Goal: Task Accomplishment & Management: Manage account settings

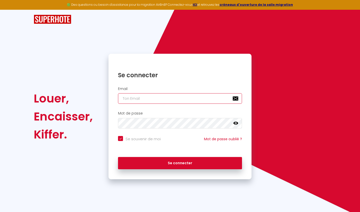
type input "[EMAIL_ADDRESS][DOMAIN_NAME]"
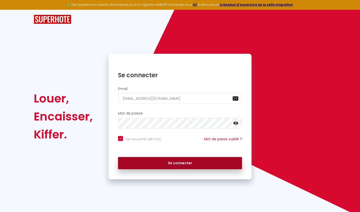
click at [188, 160] on button "Se connecter" at bounding box center [180, 163] width 124 height 13
checkbox input "true"
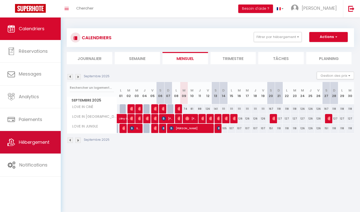
click at [24, 142] on span "Hébergement" at bounding box center [34, 142] width 31 height 6
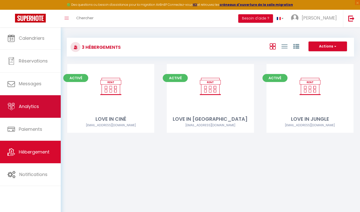
click at [31, 114] on link "Analytics" at bounding box center [30, 106] width 61 height 23
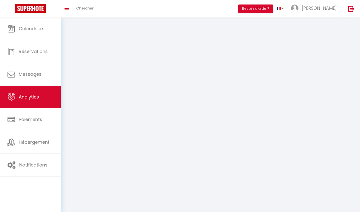
select select "2025"
select select "9"
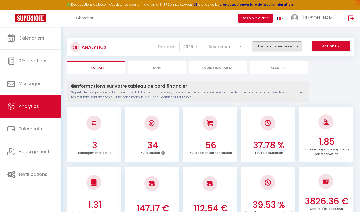
click at [287, 46] on button "Filtrer par hébergement" at bounding box center [277, 47] width 50 height 10
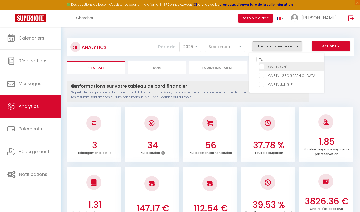
click at [263, 68] on CINÉ "checkbox" at bounding box center [291, 66] width 65 height 5
checkbox CINÉ "true"
checkbox SPA "false"
checkbox JUNGLE "false"
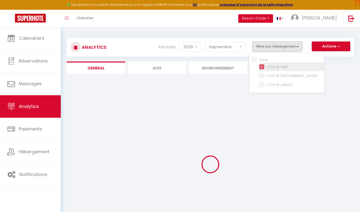
checkbox SPA "false"
checkbox JUNGLE "false"
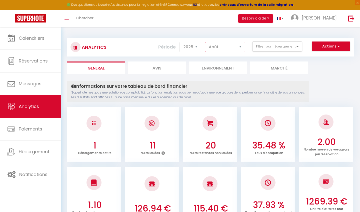
select select "9"
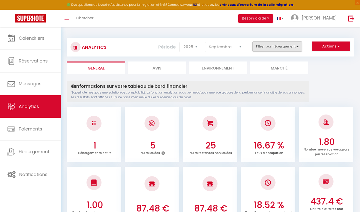
click at [282, 50] on button "Filtrer par hébergement" at bounding box center [277, 47] width 50 height 10
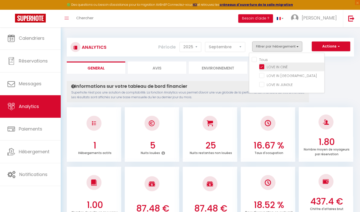
click at [262, 68] on CINÉ "checkbox" at bounding box center [291, 66] width 65 height 5
checkbox CINÉ "false"
checkbox SPA "false"
checkbox JUNGLE "false"
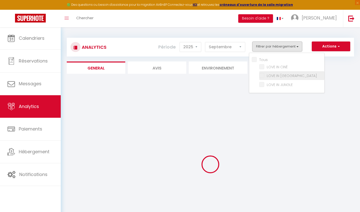
checkbox SPA "false"
checkbox JUNGLE "false"
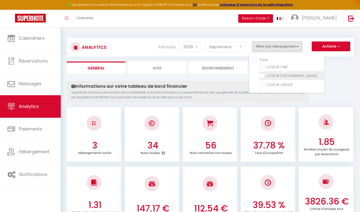
click at [262, 77] on SPA "checkbox" at bounding box center [291, 75] width 65 height 5
checkbox SPA "true"
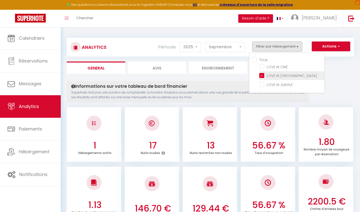
checkbox JUNGLE "false"
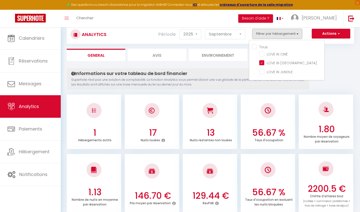
scroll to position [8, 0]
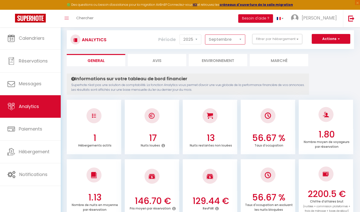
select select "8"
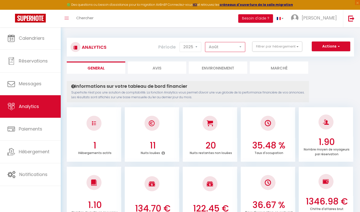
scroll to position [0, 0]
click at [271, 47] on button "Filtrer par hébergement" at bounding box center [277, 47] width 50 height 10
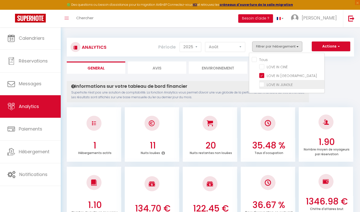
click at [261, 86] on JUNGLE "checkbox" at bounding box center [291, 84] width 65 height 5
checkbox JUNGLE "true"
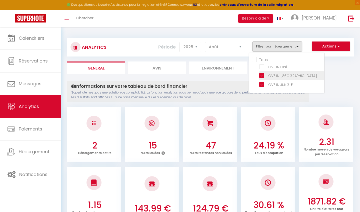
click at [261, 76] on SPA "checkbox" at bounding box center [291, 75] width 65 height 5
checkbox SPA "false"
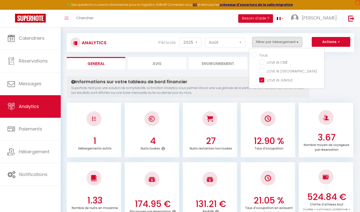
scroll to position [5, 0]
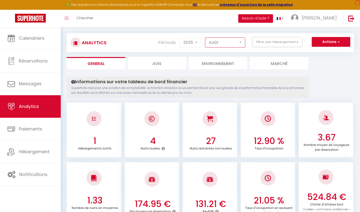
select select "9"
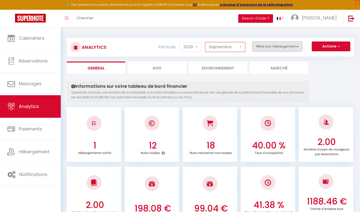
scroll to position [0, 0]
click at [286, 47] on button "Filtrer par hébergement" at bounding box center [277, 47] width 50 height 10
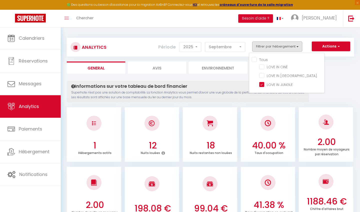
click at [255, 59] on input "Tous" at bounding box center [288, 59] width 73 height 5
checkbox input "true"
checkbox CINÉ "true"
checkbox SPA "true"
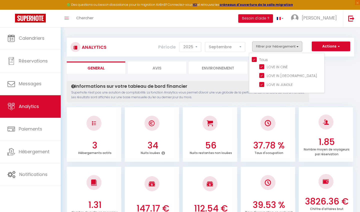
click at [217, 85] on h4 "Informations sur votre tableau de bord financier" at bounding box center [187, 87] width 233 height 6
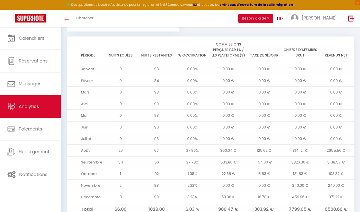
scroll to position [530, 0]
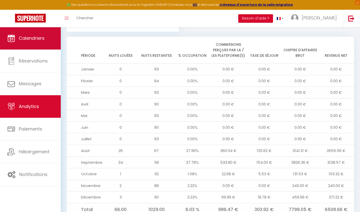
click at [51, 45] on link "Calendriers" at bounding box center [30, 38] width 61 height 23
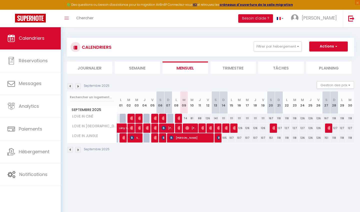
click at [185, 118] on div "74" at bounding box center [184, 118] width 8 height 9
type input "74"
type input "[DATE] Septembre 2025"
type input "Mer 10 Septembre 2025"
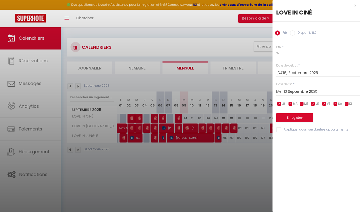
click at [284, 55] on input "74" at bounding box center [318, 53] width 84 height 9
type input "71"
click at [295, 92] on input "Mer 10 Septembre 2025" at bounding box center [318, 92] width 84 height 7
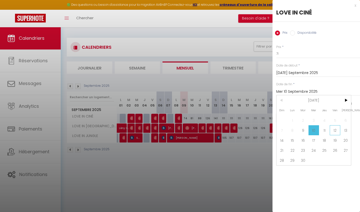
click at [333, 131] on span "12" at bounding box center [335, 130] width 11 height 10
type input "Ven 12 Septembre 2025"
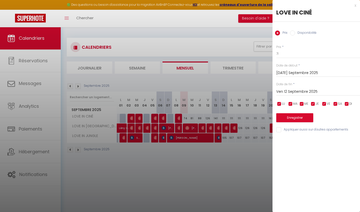
click at [303, 118] on button "Enregistrer" at bounding box center [294, 117] width 37 height 9
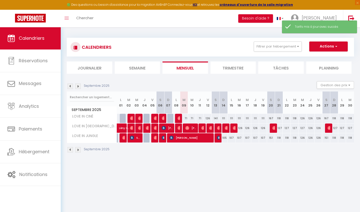
click at [208, 119] on div "126" at bounding box center [208, 118] width 8 height 9
type input "126"
type input "Ven 12 Septembre 2025"
type input "[PERSON_NAME] 13 Septembre 2025"
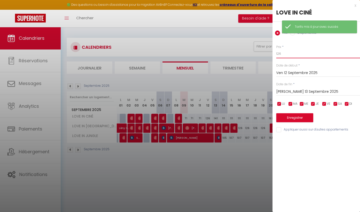
click at [285, 54] on input "126" at bounding box center [318, 53] width 84 height 9
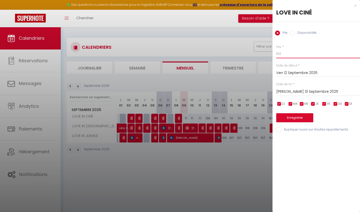
type input "102"
click at [295, 117] on button "Enregistrer" at bounding box center [294, 117] width 37 height 9
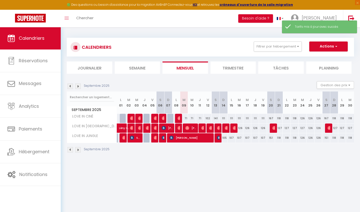
click at [216, 119] on div "141" at bounding box center [216, 118] width 8 height 9
type input "141"
type input "[PERSON_NAME] 13 Septembre 2025"
type input "Dim 14 Septembre 2025"
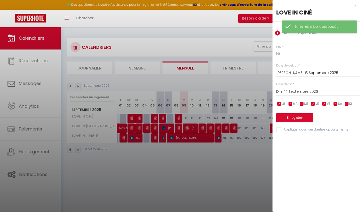
click at [286, 55] on input "141" at bounding box center [318, 53] width 84 height 9
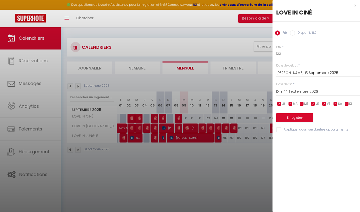
type input "122"
click at [297, 119] on button "Enregistrer" at bounding box center [294, 117] width 37 height 9
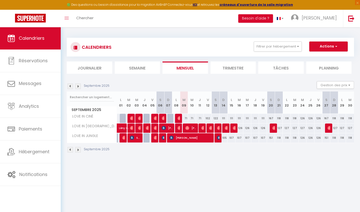
click at [186, 118] on div "71" at bounding box center [184, 118] width 8 height 9
type input "71"
type input "[DATE] Septembre 2025"
type input "Mer 10 Septembre 2025"
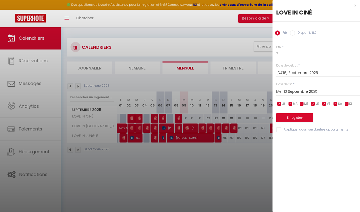
click at [286, 55] on input "71" at bounding box center [318, 53] width 84 height 9
type input "7"
type input "68"
click at [296, 117] on button "Enregistrer" at bounding box center [294, 117] width 37 height 9
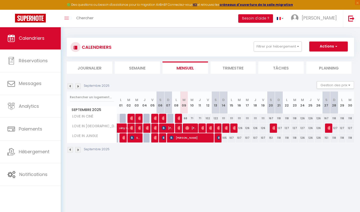
click at [185, 118] on div "68" at bounding box center [184, 118] width 8 height 9
type input "68"
type input "[DATE] Septembre 2025"
type input "Mer 10 Septembre 2025"
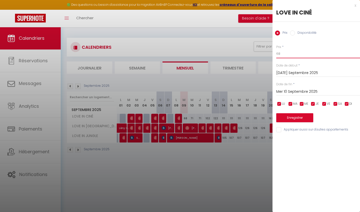
click at [286, 56] on input "68" at bounding box center [318, 53] width 84 height 9
type input "65"
click at [303, 117] on button "Enregistrer" at bounding box center [294, 117] width 37 height 9
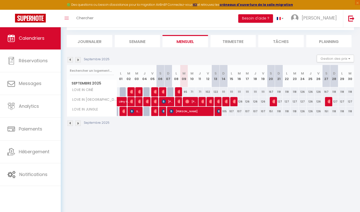
scroll to position [27, 0]
